Goal: Book appointment/travel/reservation

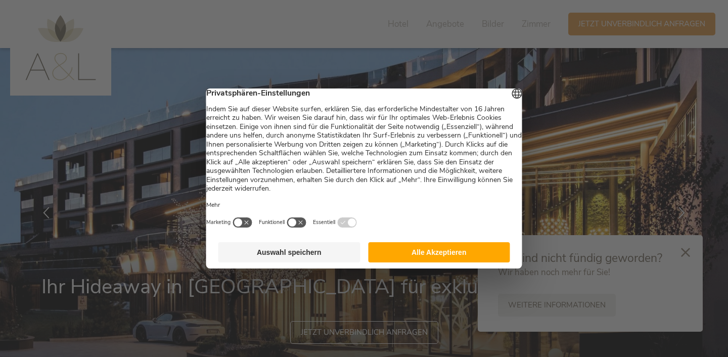
click at [484, 263] on button "Alle Akzeptieren" at bounding box center [439, 252] width 142 height 20
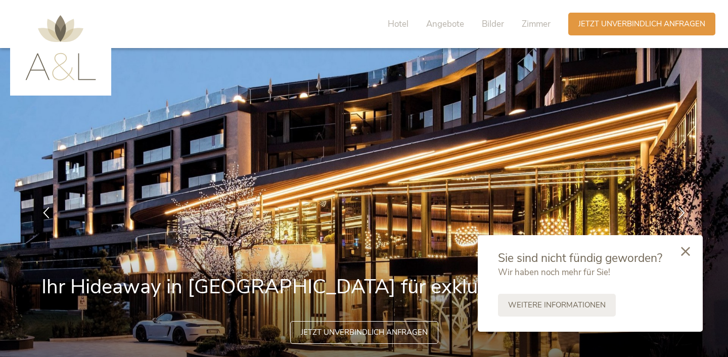
click at [685, 252] on icon at bounding box center [685, 251] width 9 height 9
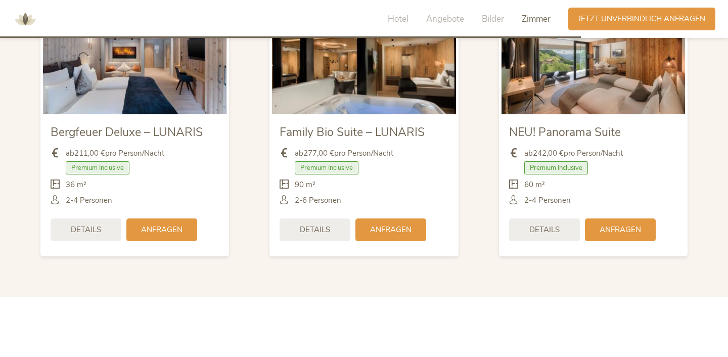
scroll to position [2361, 0]
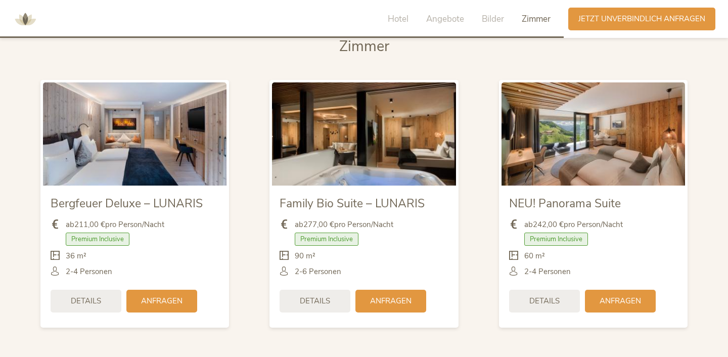
click at [126, 139] on img at bounding box center [135, 133] width 184 height 103
click at [94, 293] on div "Details" at bounding box center [86, 300] width 71 height 23
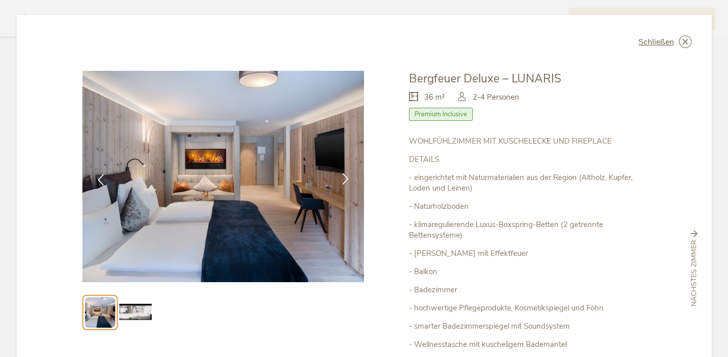
click at [345, 178] on icon at bounding box center [346, 179] width 12 height 12
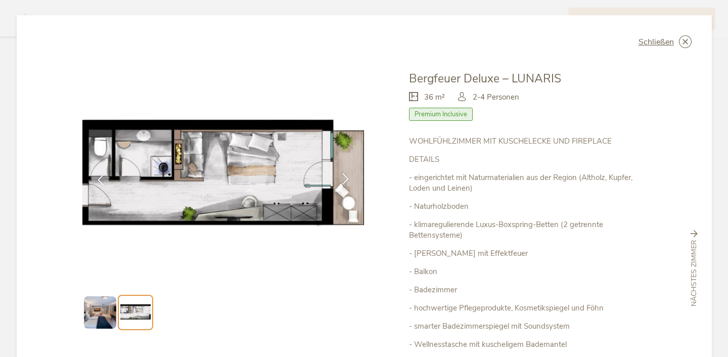
click at [345, 177] on icon at bounding box center [346, 179] width 12 height 12
click at [351, 176] on icon at bounding box center [346, 179] width 12 height 12
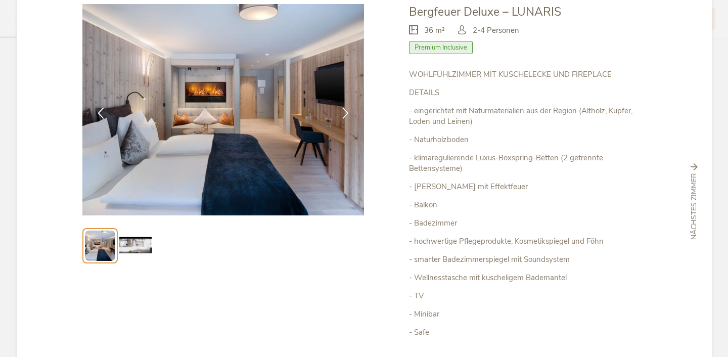
scroll to position [181, 0]
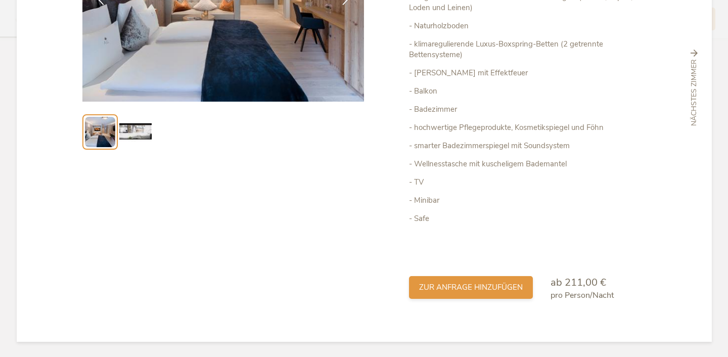
click at [455, 285] on span "zur Anfrage hinzufügen" at bounding box center [471, 287] width 104 height 11
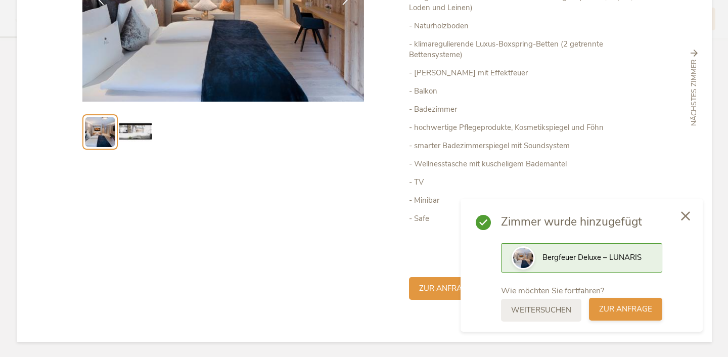
click at [607, 309] on span "zur Anfrage" at bounding box center [625, 309] width 53 height 11
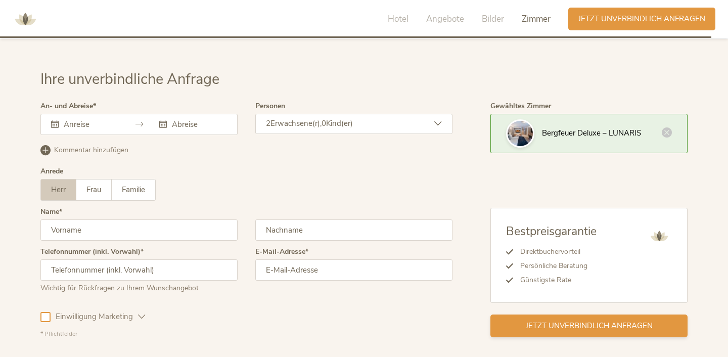
scroll to position [2984, 0]
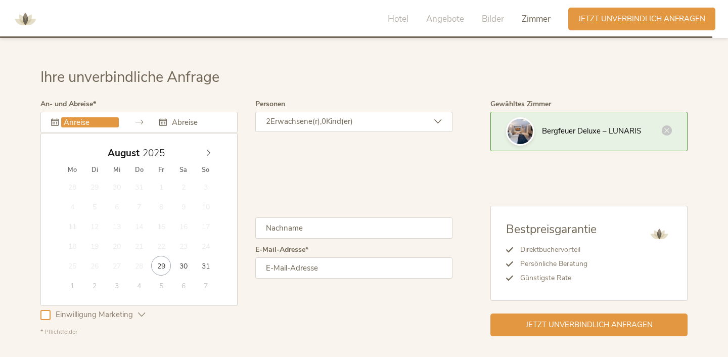
click at [76, 117] on input "text" at bounding box center [90, 122] width 58 height 10
click at [210, 149] on icon at bounding box center [208, 152] width 7 height 7
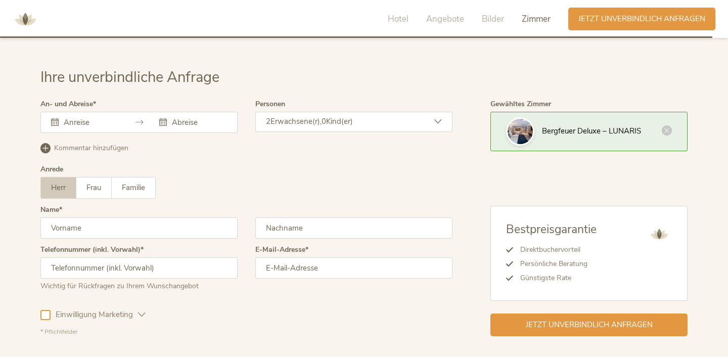
click at [417, 166] on div "Anrede Herr Frau Familie Herr Frau Familie" at bounding box center [246, 186] width 412 height 40
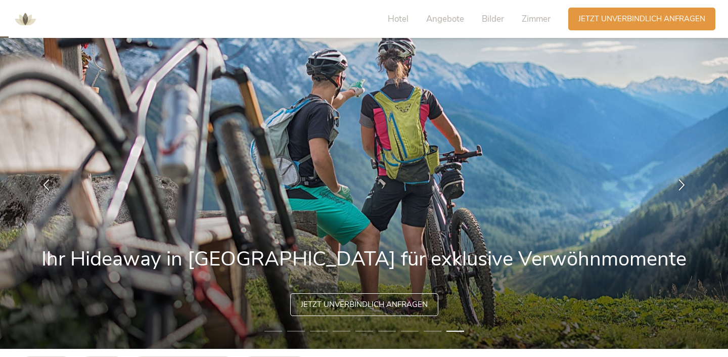
scroll to position [0, 0]
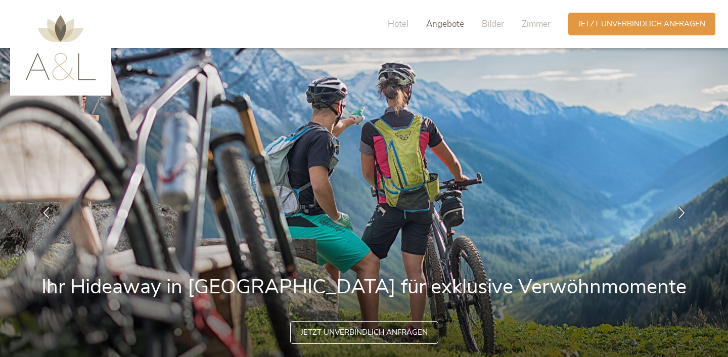
click at [449, 25] on span "Angebote" at bounding box center [445, 24] width 38 height 12
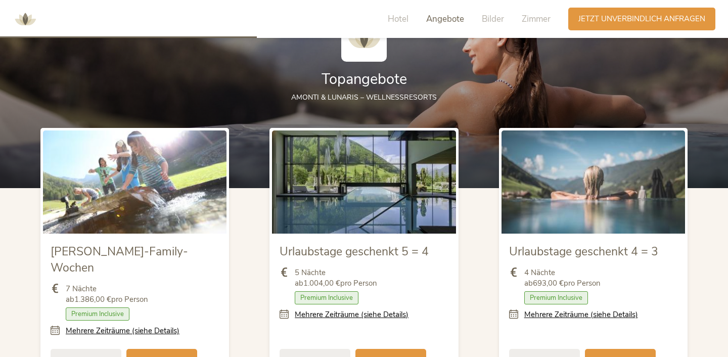
scroll to position [1081, 0]
